Goal: Find specific page/section: Find specific page/section

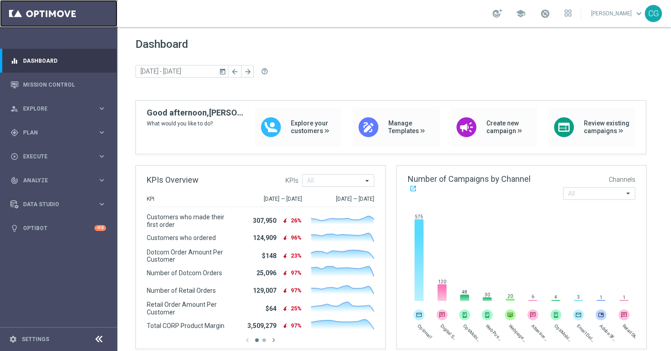
click at [42, 4] on link at bounding box center [58, 13] width 117 height 27
